Goal: Task Accomplishment & Management: Use online tool/utility

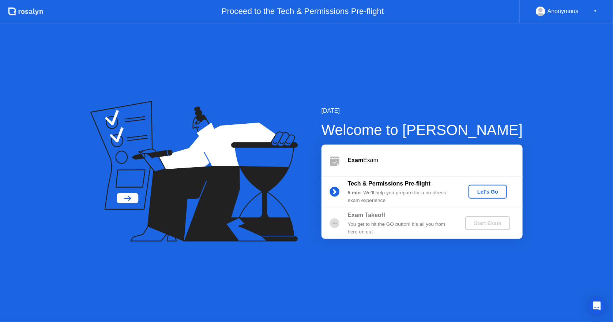
click at [489, 189] on div "Let's Go" at bounding box center [487, 192] width 33 height 6
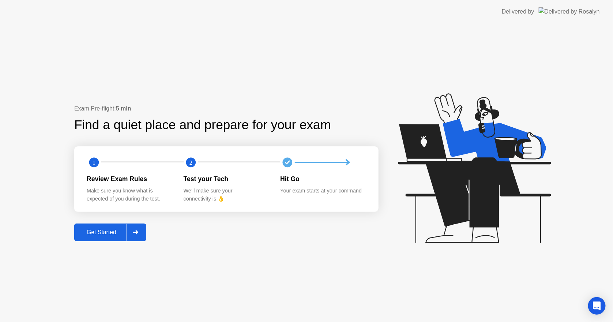
click at [91, 237] on button "Get Started" at bounding box center [110, 232] width 72 height 18
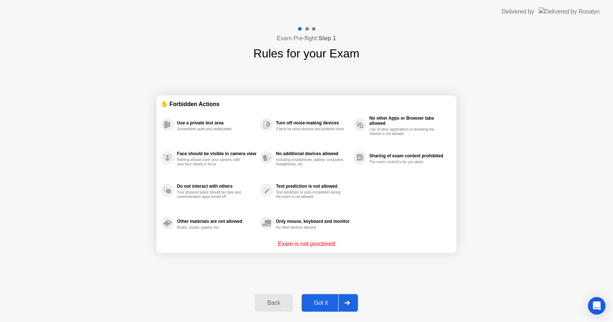
click at [324, 295] on button "Got it" at bounding box center [330, 303] width 56 height 18
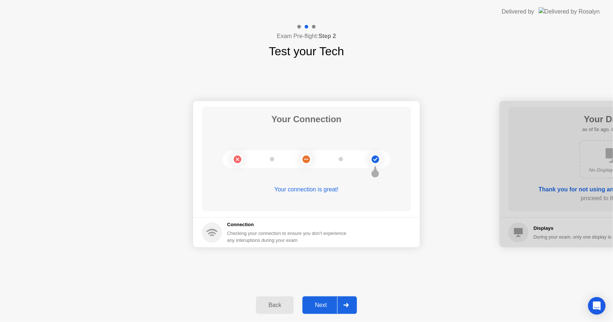
click at [309, 298] on button "Next" at bounding box center [329, 305] width 54 height 18
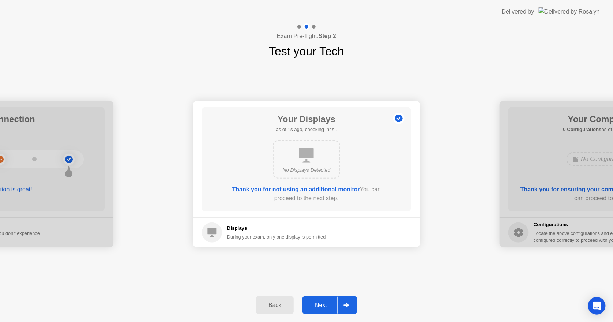
click at [309, 298] on button "Next" at bounding box center [329, 305] width 54 height 18
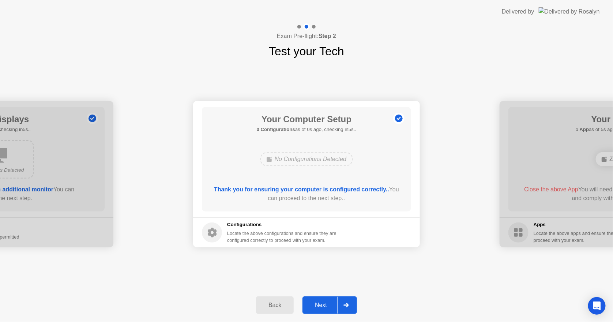
click at [309, 298] on button "Next" at bounding box center [329, 305] width 54 height 18
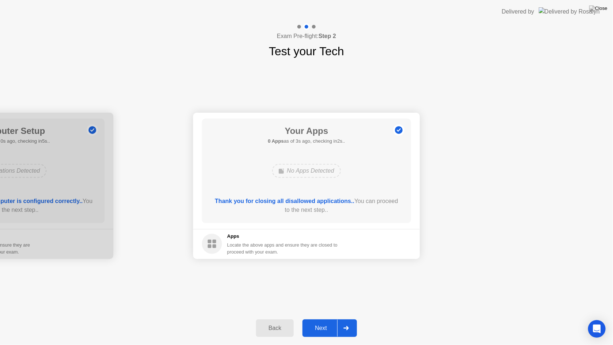
click at [306, 321] on button "Next" at bounding box center [329, 328] width 54 height 18
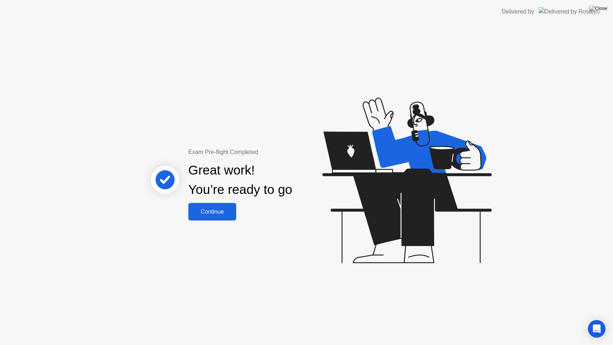
click at [211, 213] on div "Continue" at bounding box center [212, 211] width 44 height 7
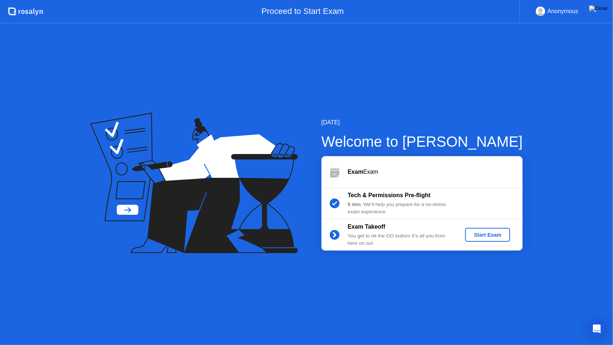
click at [480, 235] on div "Start Exam" at bounding box center [487, 235] width 39 height 6
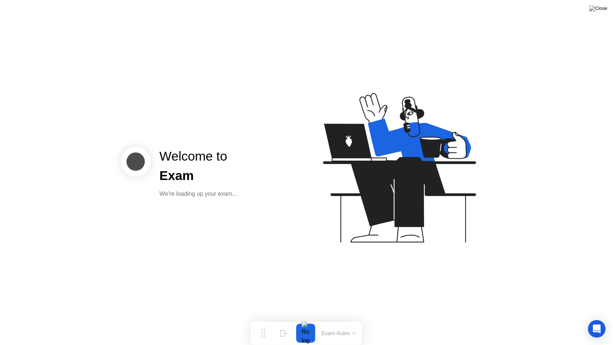
click at [295, 251] on div "Welcome to Exam We’re loading up your exam..." at bounding box center [306, 172] width 613 height 345
click at [308, 321] on div at bounding box center [305, 333] width 15 height 19
click at [339, 187] on icon at bounding box center [397, 171] width 189 height 187
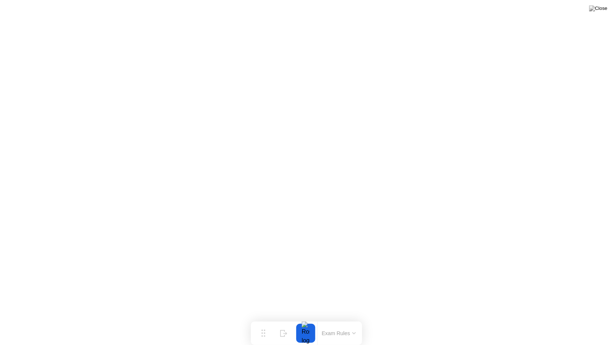
click at [341, 321] on button "Exam Rules" at bounding box center [339, 333] width 39 height 7
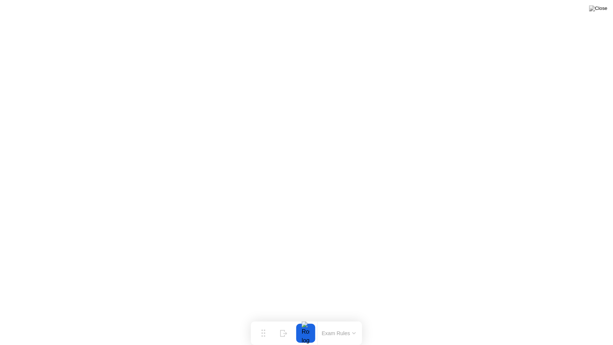
click at [607, 7] on button at bounding box center [598, 9] width 22 height 10
